Goal: Task Accomplishment & Management: Complete application form

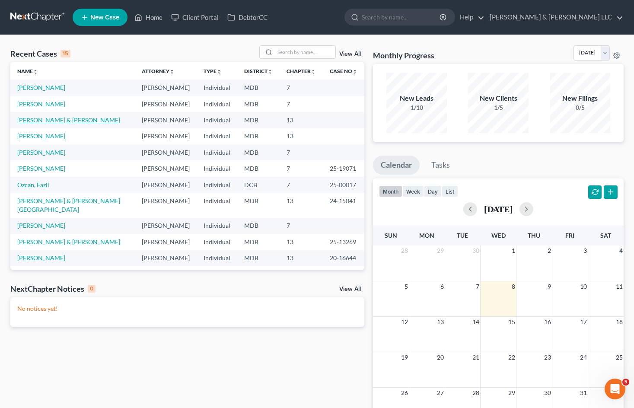
click at [57, 118] on link "[PERSON_NAME] & [PERSON_NAME]" at bounding box center [68, 119] width 103 height 7
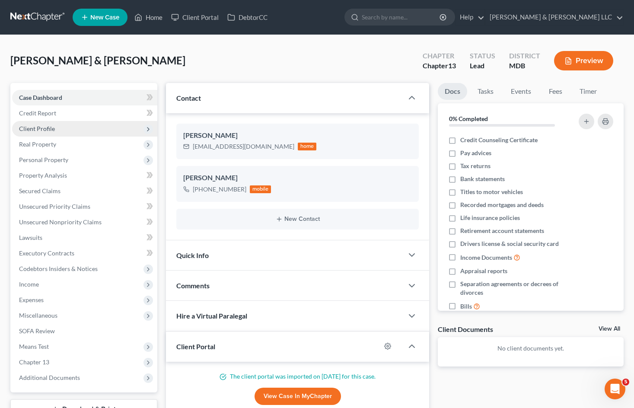
click at [85, 125] on span "Client Profile" at bounding box center [84, 129] width 145 height 16
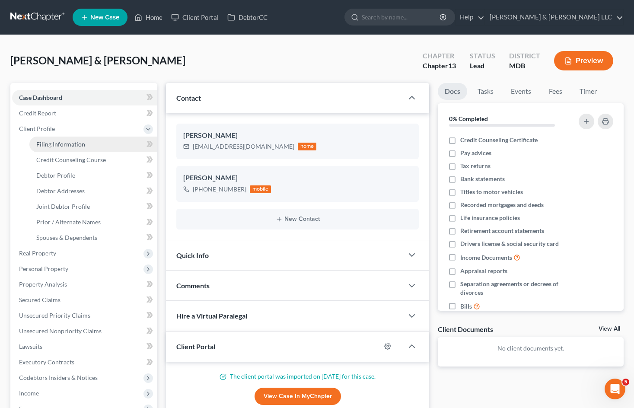
click at [93, 148] on link "Filing Information" at bounding box center [93, 145] width 128 height 16
select select "1"
select select "3"
select select "21"
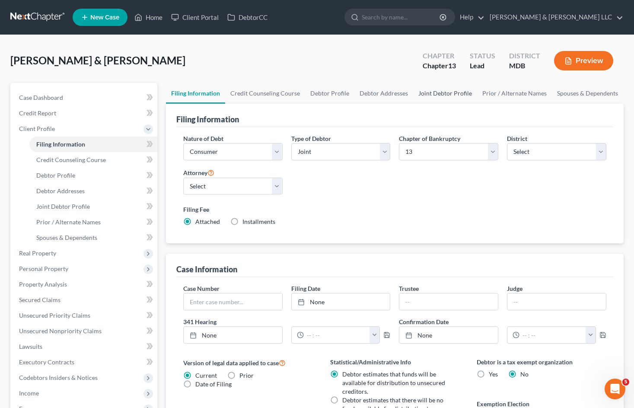
click at [435, 88] on link "Joint Debtor Profile" at bounding box center [445, 93] width 64 height 21
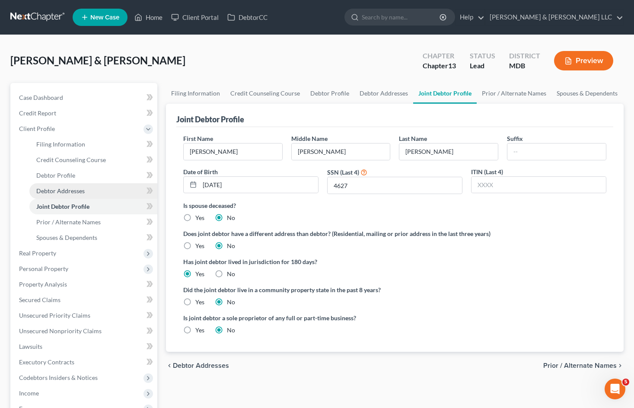
click at [86, 188] on link "Debtor Addresses" at bounding box center [93, 191] width 128 height 16
